Goal: Find specific page/section: Find specific page/section

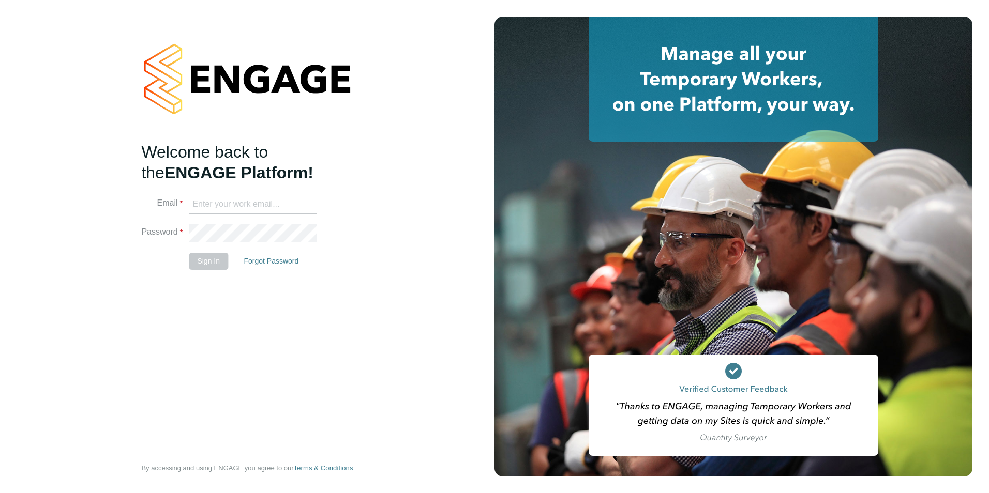
click at [230, 197] on input at bounding box center [253, 204] width 128 height 19
type input "courtney@recruit2you.co.uk"
click at [204, 264] on button "Sign In" at bounding box center [208, 261] width 39 height 17
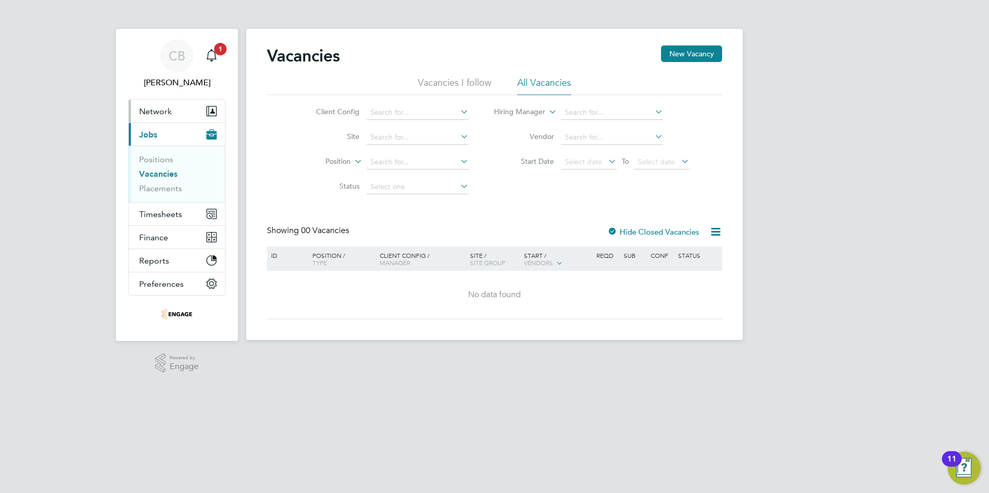
click at [166, 113] on span "Network" at bounding box center [155, 112] width 33 height 10
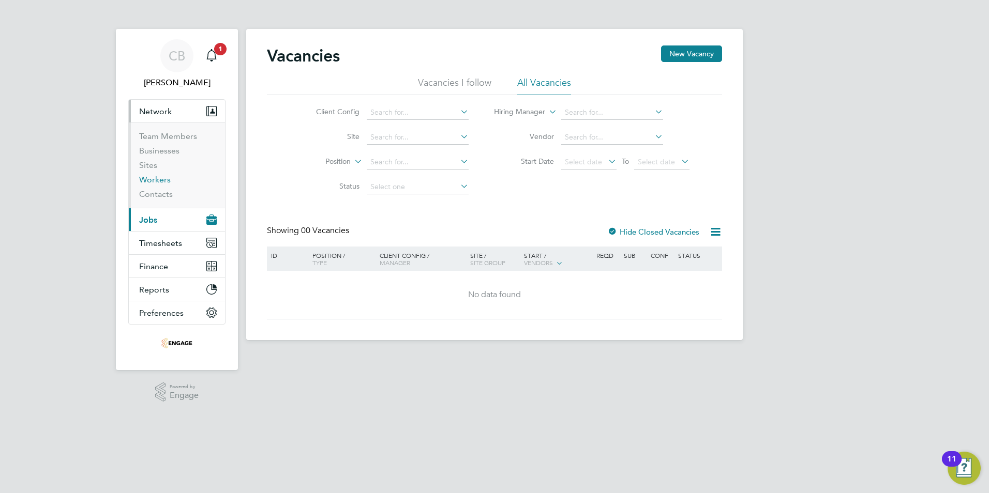
click at [162, 180] on link "Workers" at bounding box center [155, 180] width 32 height 10
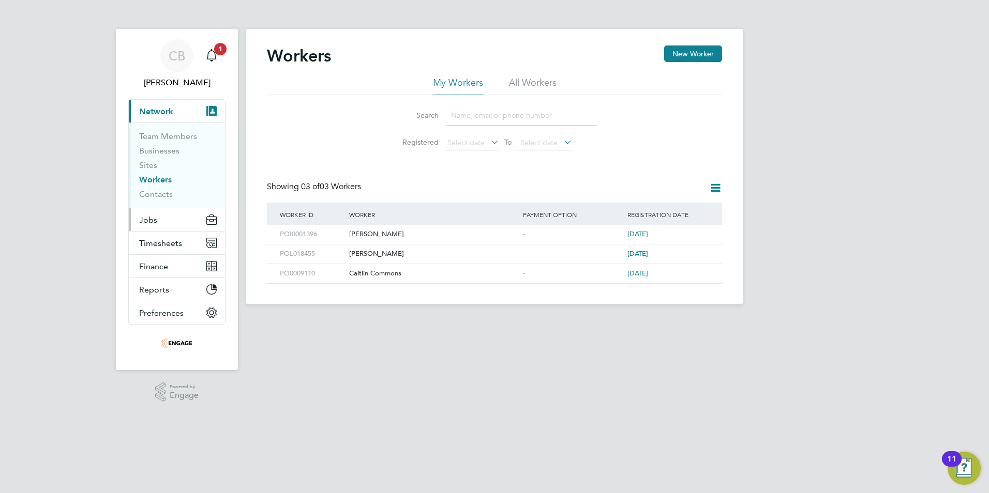
click at [164, 220] on button "Jobs" at bounding box center [177, 219] width 96 height 23
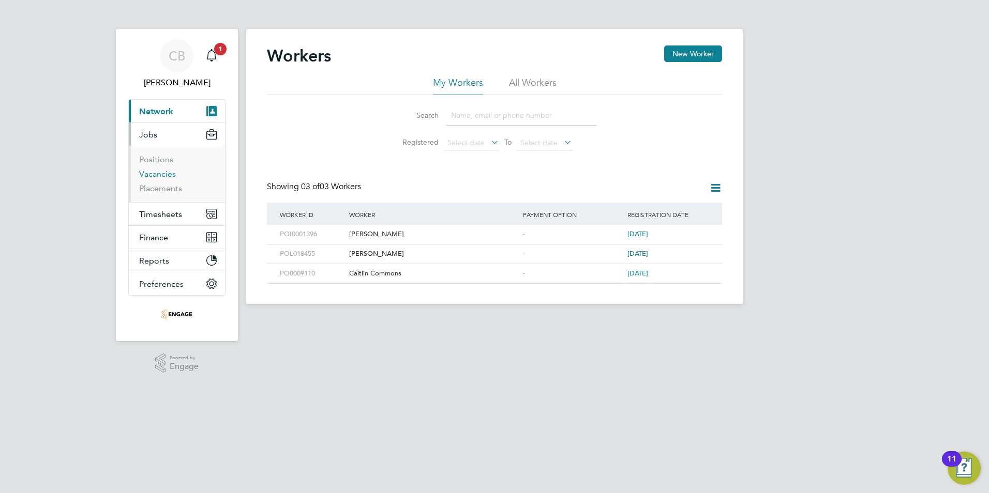
click at [169, 173] on link "Vacancies" at bounding box center [157, 174] width 37 height 10
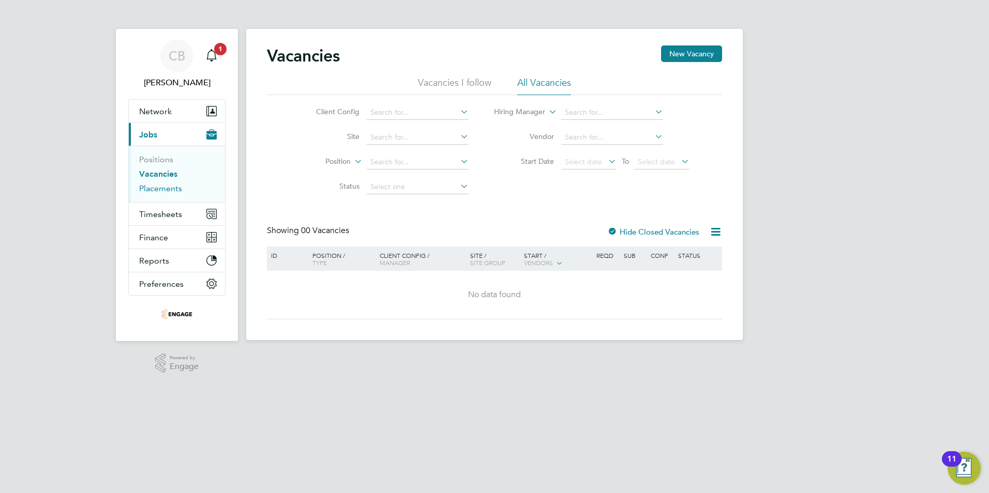
click at [162, 186] on link "Placements" at bounding box center [160, 189] width 43 height 10
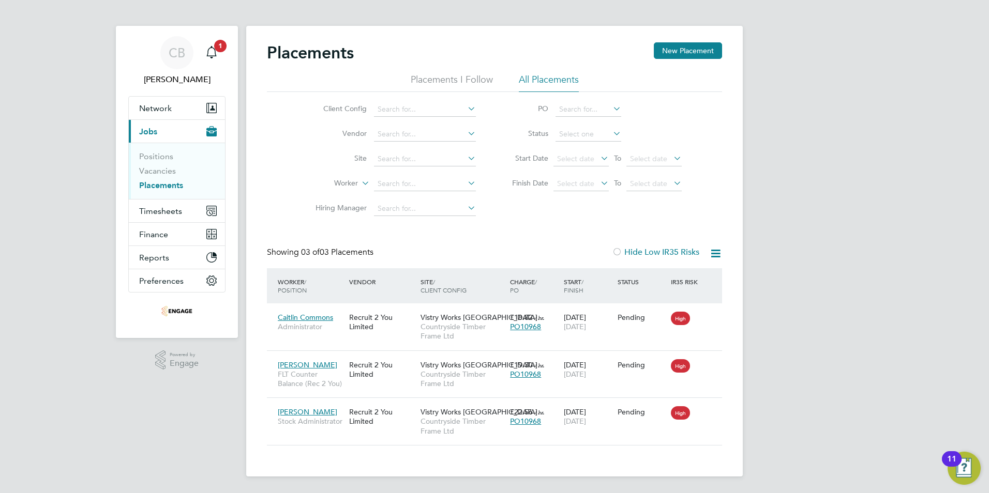
click at [840, 129] on div "CB [PERSON_NAME] Notifications 1 Applications: Network Team Members Businesses …" at bounding box center [494, 245] width 989 height 497
